Goal: Transaction & Acquisition: Subscribe to service/newsletter

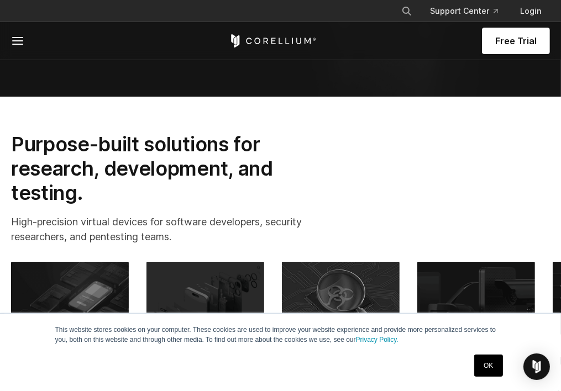
scroll to position [332, 0]
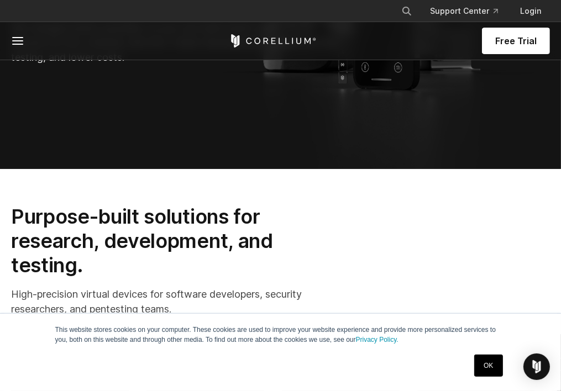
click at [0, 0] on link "Free Trial" at bounding box center [0, 0] width 0 height 0
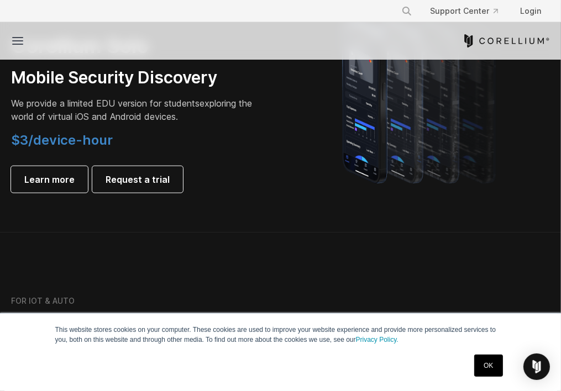
scroll to position [940, 0]
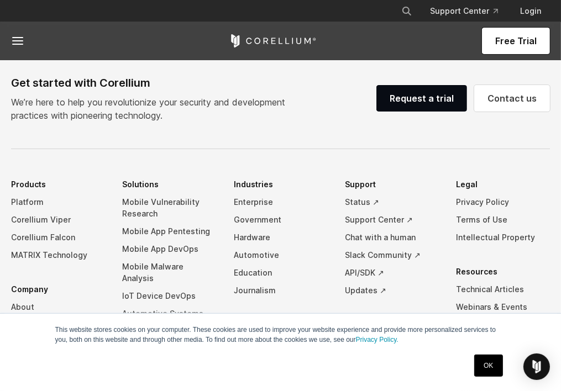
scroll to position [2584, 0]
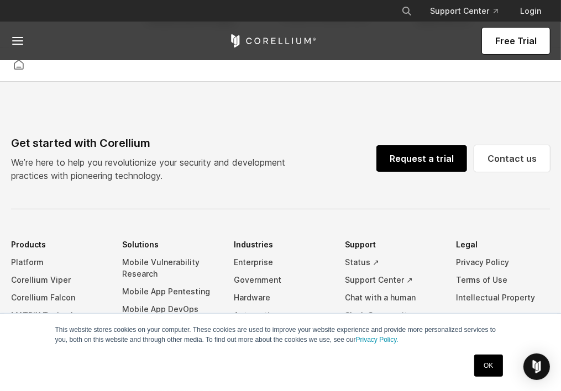
click at [431, 145] on link "Request a trial" at bounding box center [421, 158] width 91 height 27
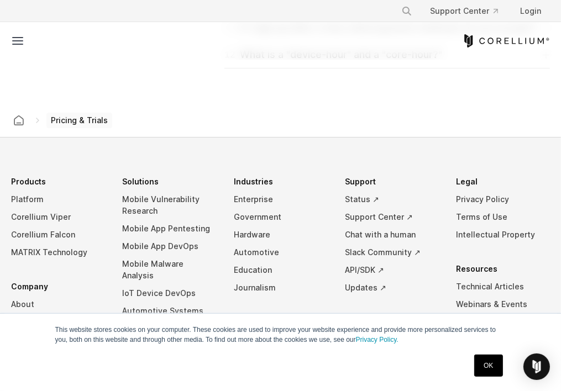
scroll to position [2045, 0]
